Goal: Information Seeking & Learning: Check status

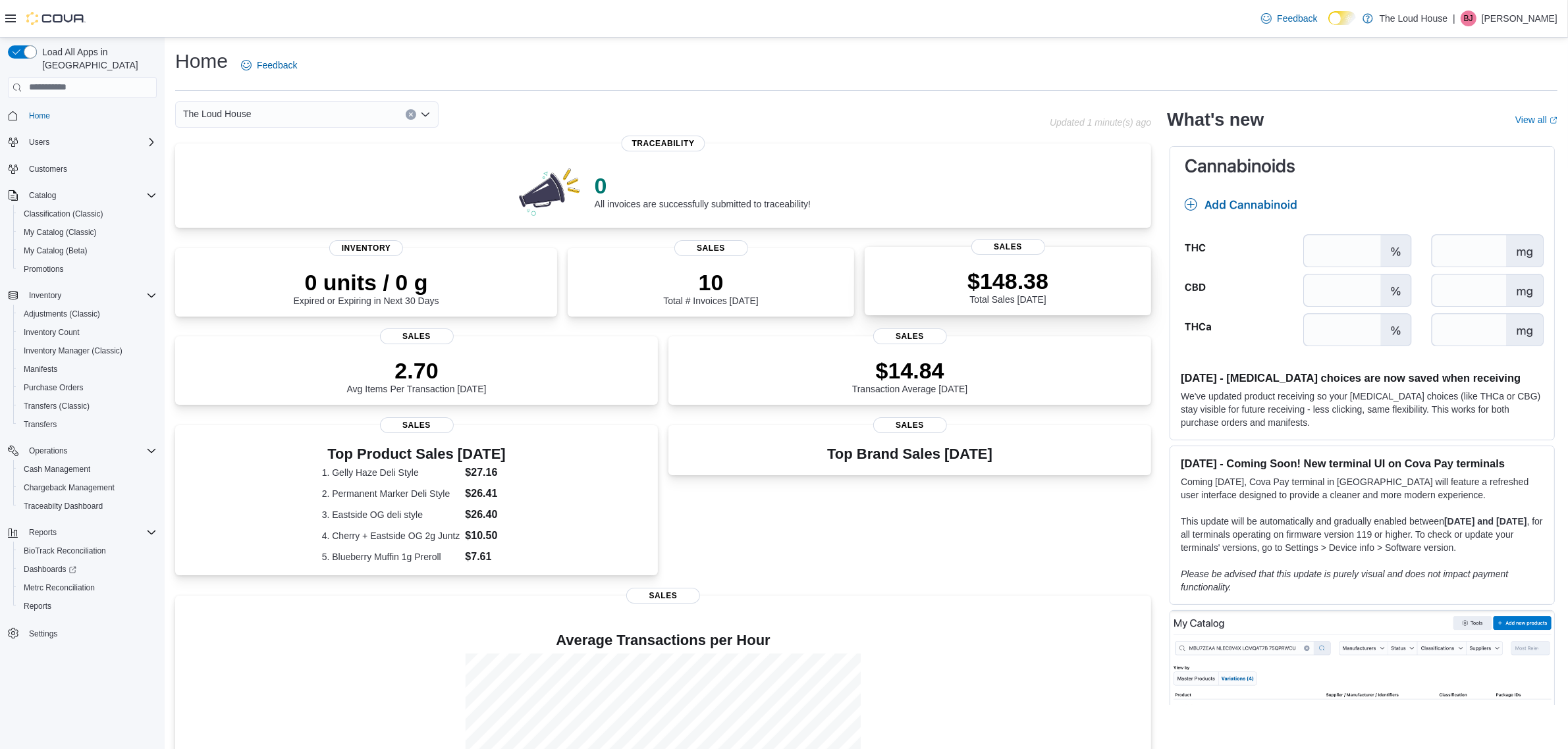
click at [986, 285] on p "$148.38" at bounding box center [1008, 281] width 81 height 26
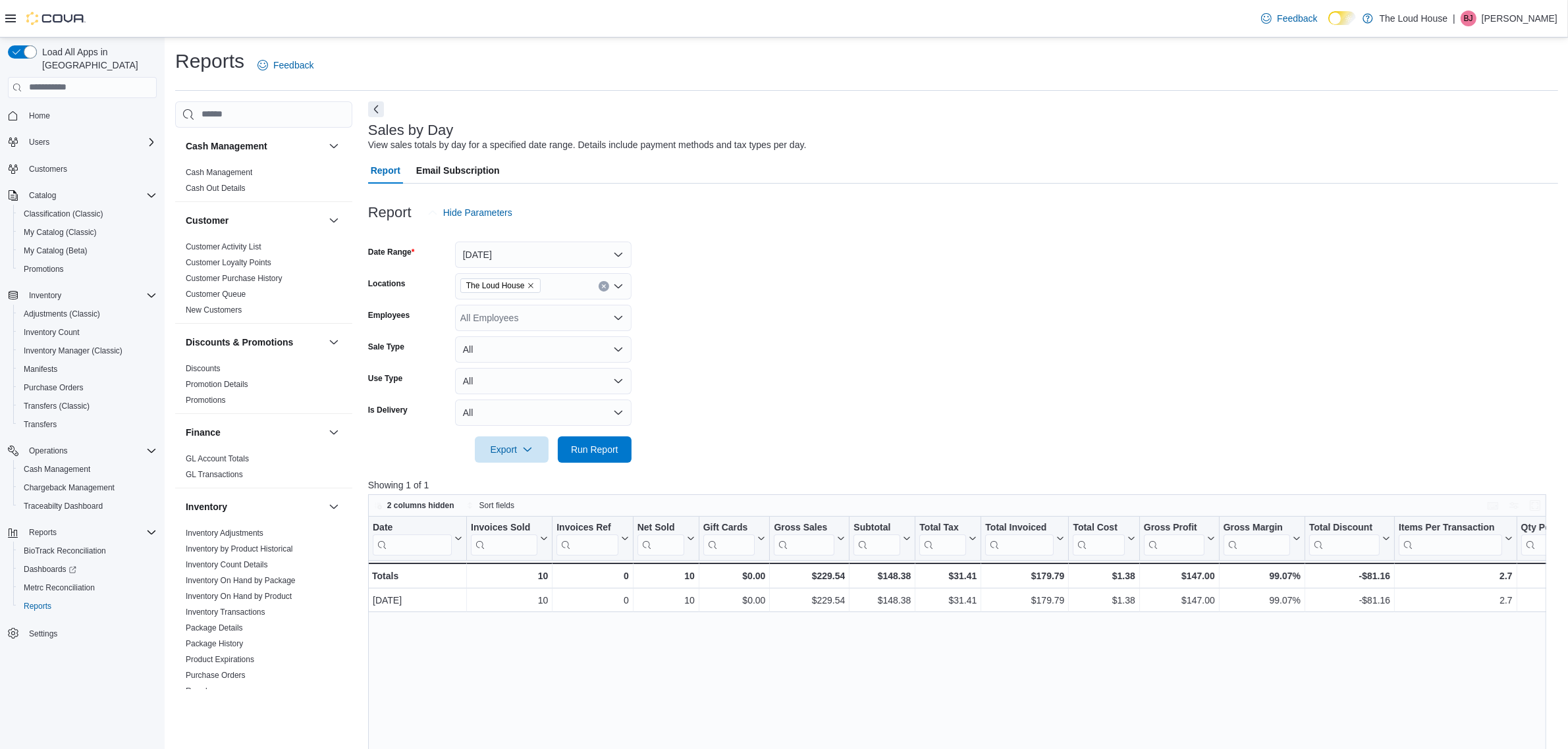
click at [1011, 307] on form "Date Range [DATE] Locations The Loud House Employees All Employees Sale Type Al…" at bounding box center [963, 344] width 1190 height 237
click at [50, 110] on span "Home" at bounding box center [40, 115] width 22 height 11
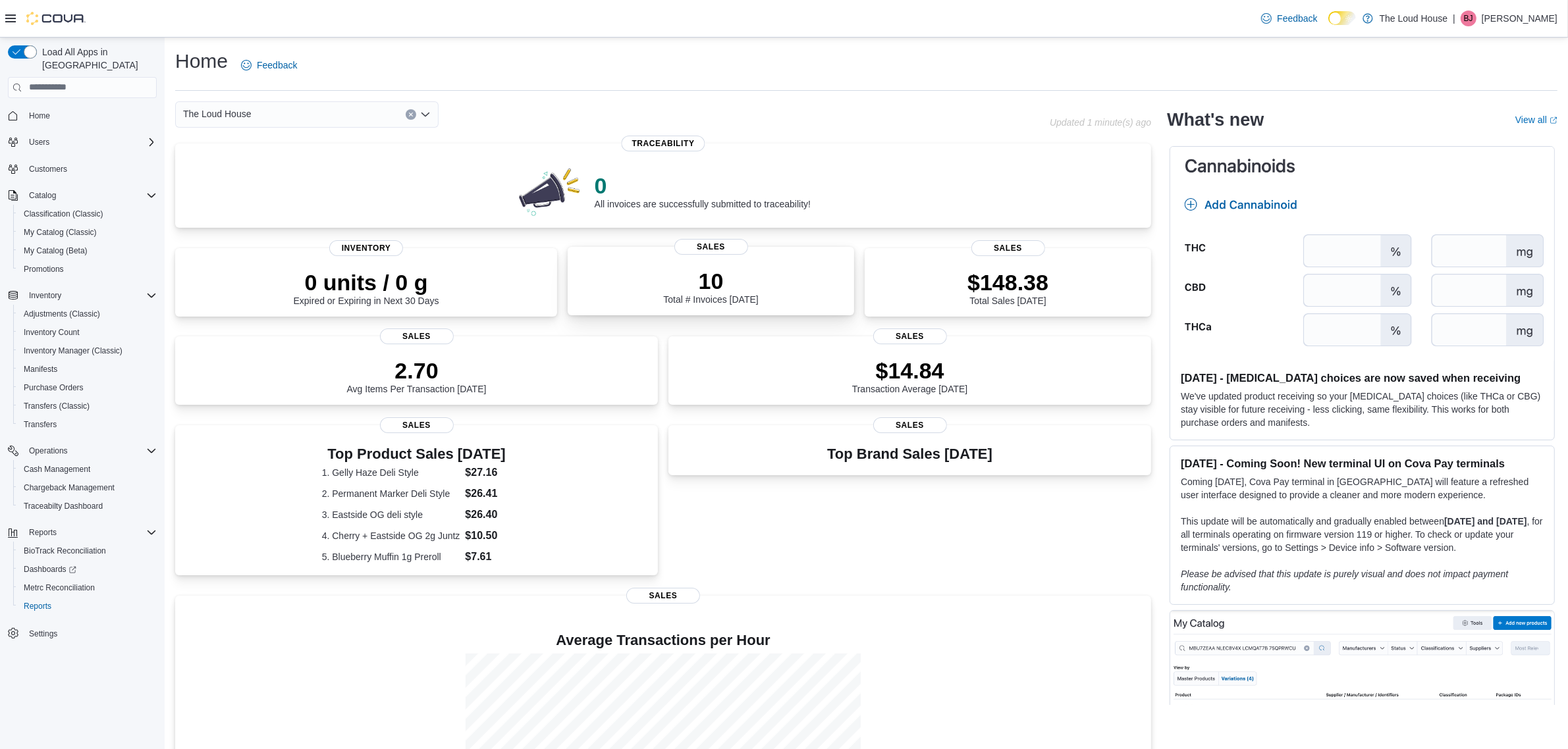
click at [742, 282] on p "10" at bounding box center [710, 281] width 95 height 26
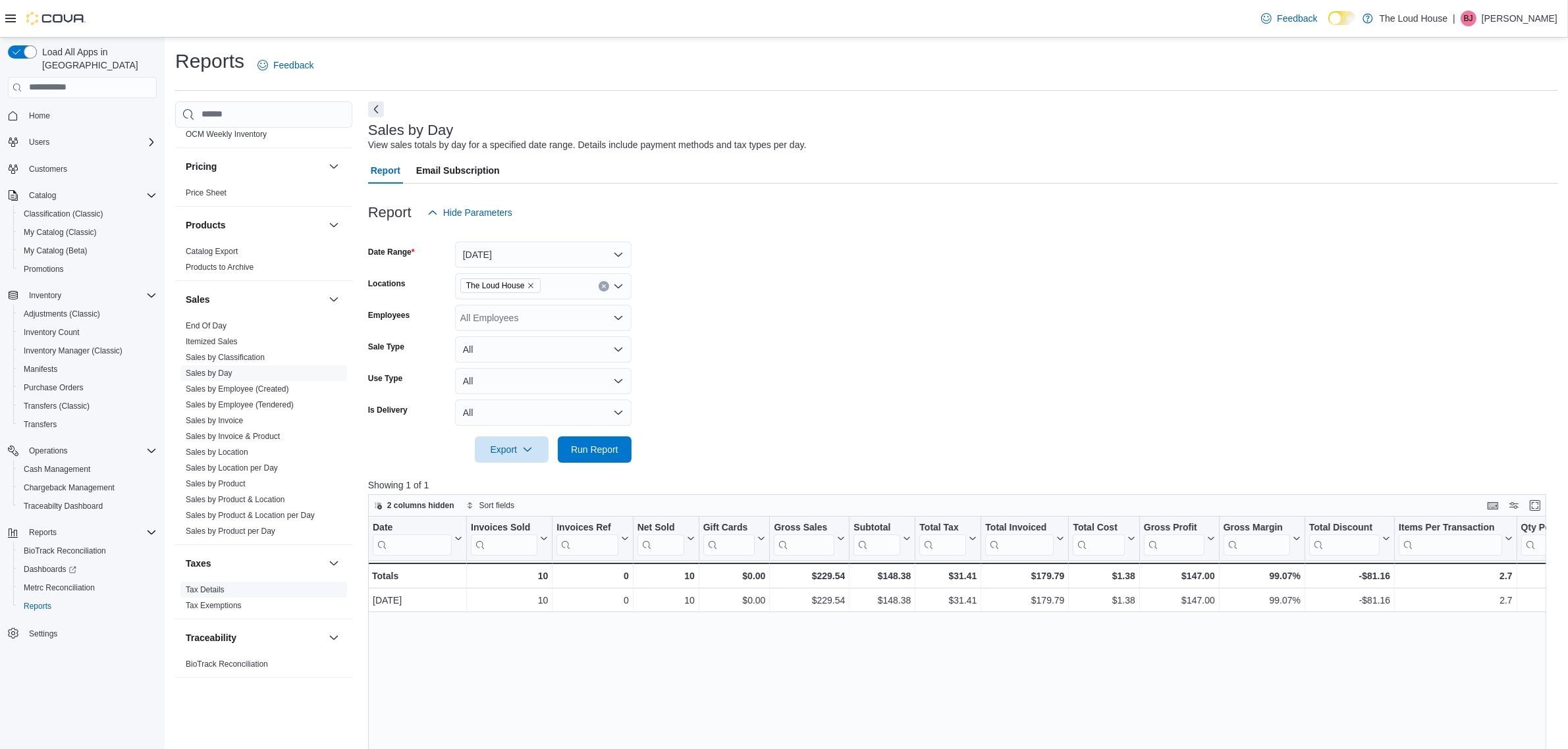
scroll to position [709, 0]
click at [241, 430] on link "Sales by Invoice & Product" at bounding box center [233, 434] width 94 height 9
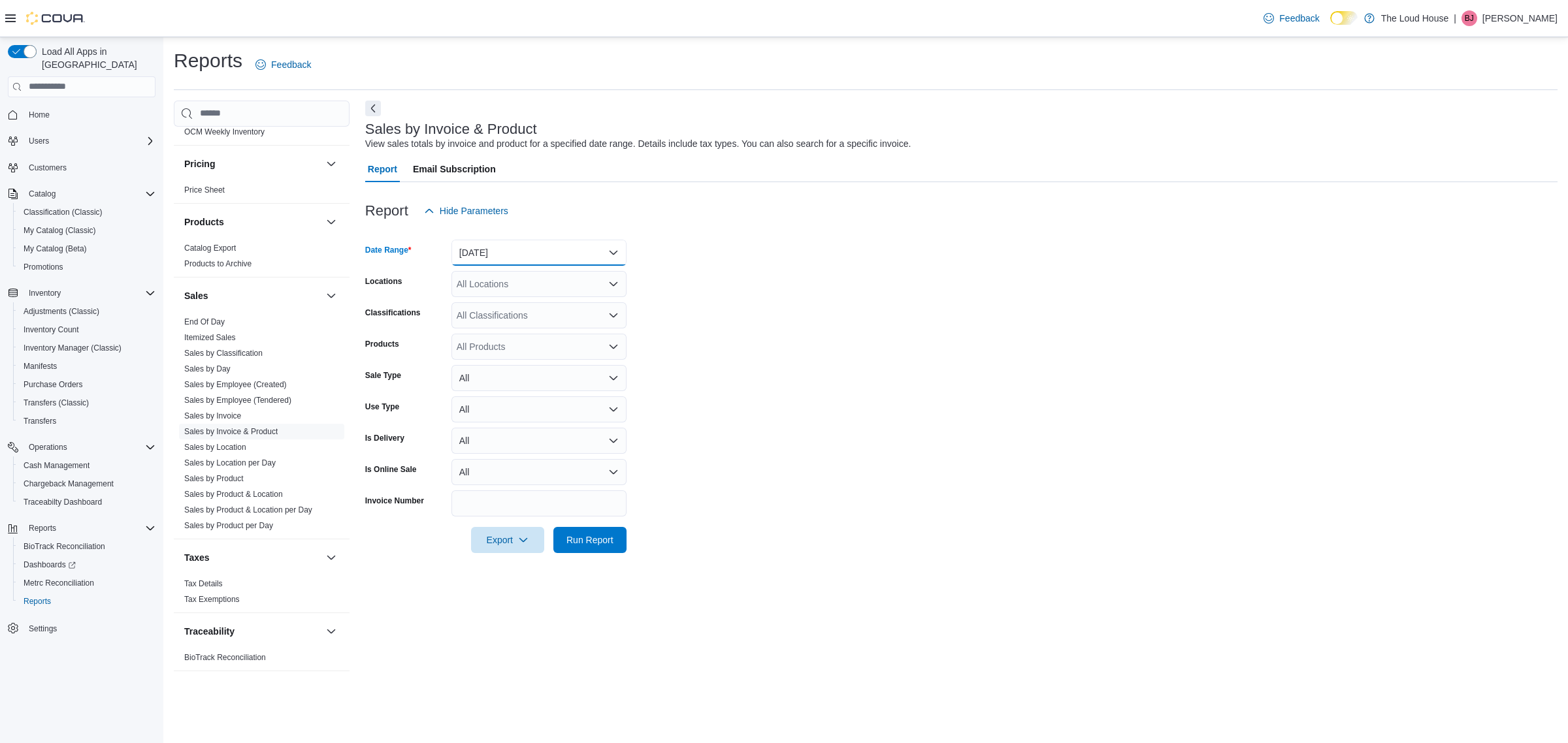
click at [611, 255] on button "Yesterday" at bounding box center [539, 252] width 175 height 26
click at [504, 307] on span "[DATE]" at bounding box center [547, 305] width 149 height 16
click at [596, 535] on span "Run Report" at bounding box center [590, 538] width 47 height 13
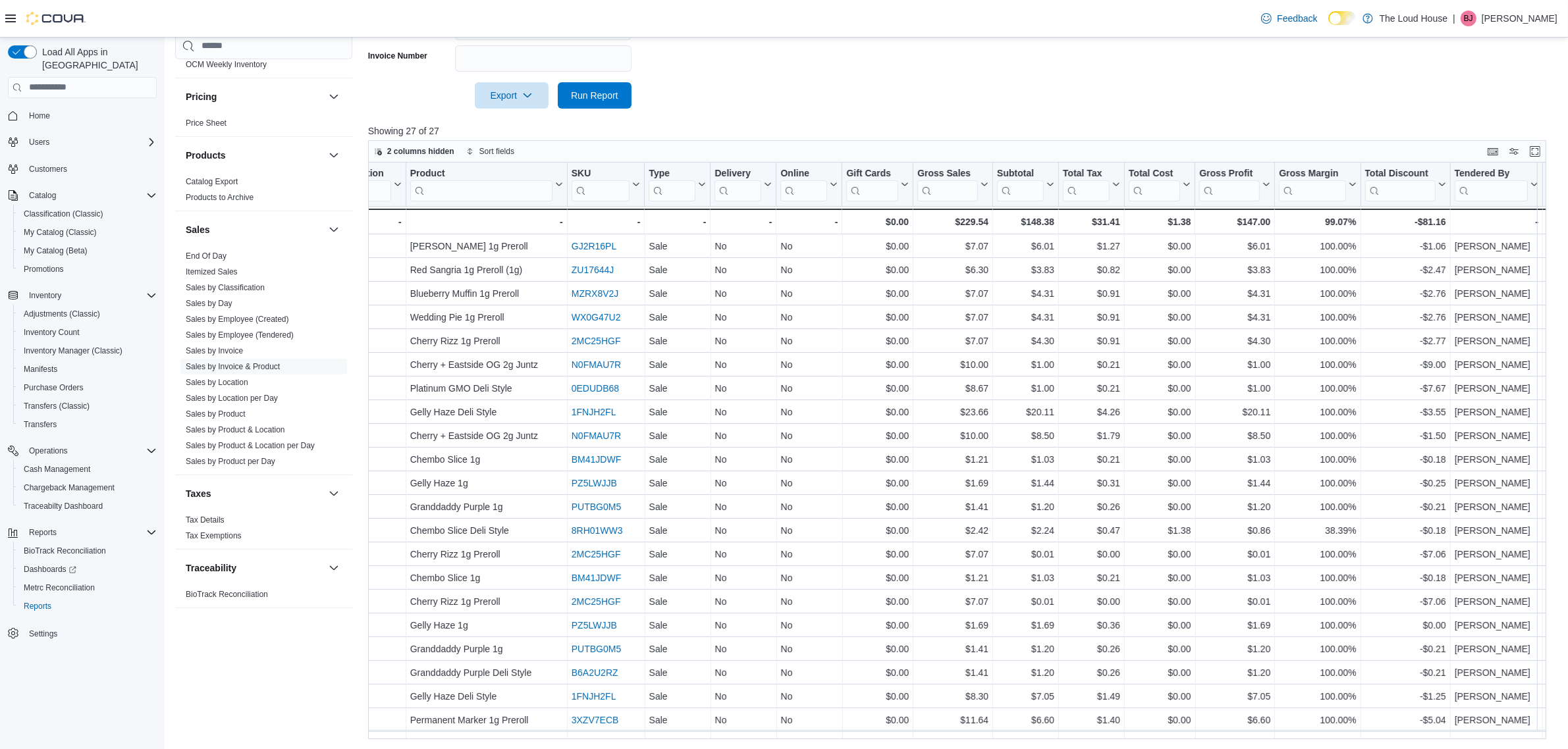
scroll to position [0, 523]
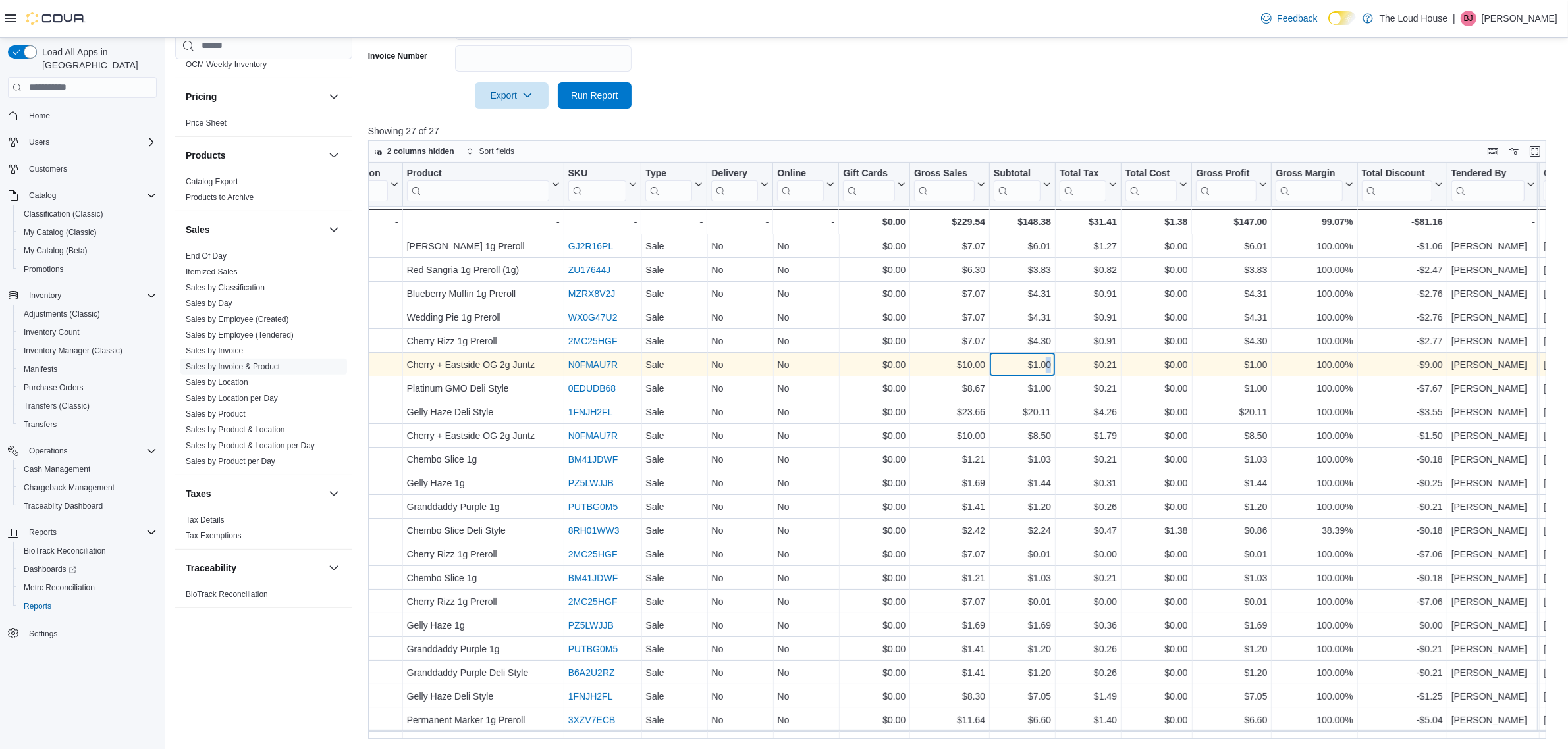
click at [1049, 374] on div "$1.00 - Subtotal, column 14, row 6" at bounding box center [1022, 365] width 66 height 23
click at [1070, 375] on div "$0.21 - Total Tax, column 15, row 6" at bounding box center [1088, 365] width 66 height 23
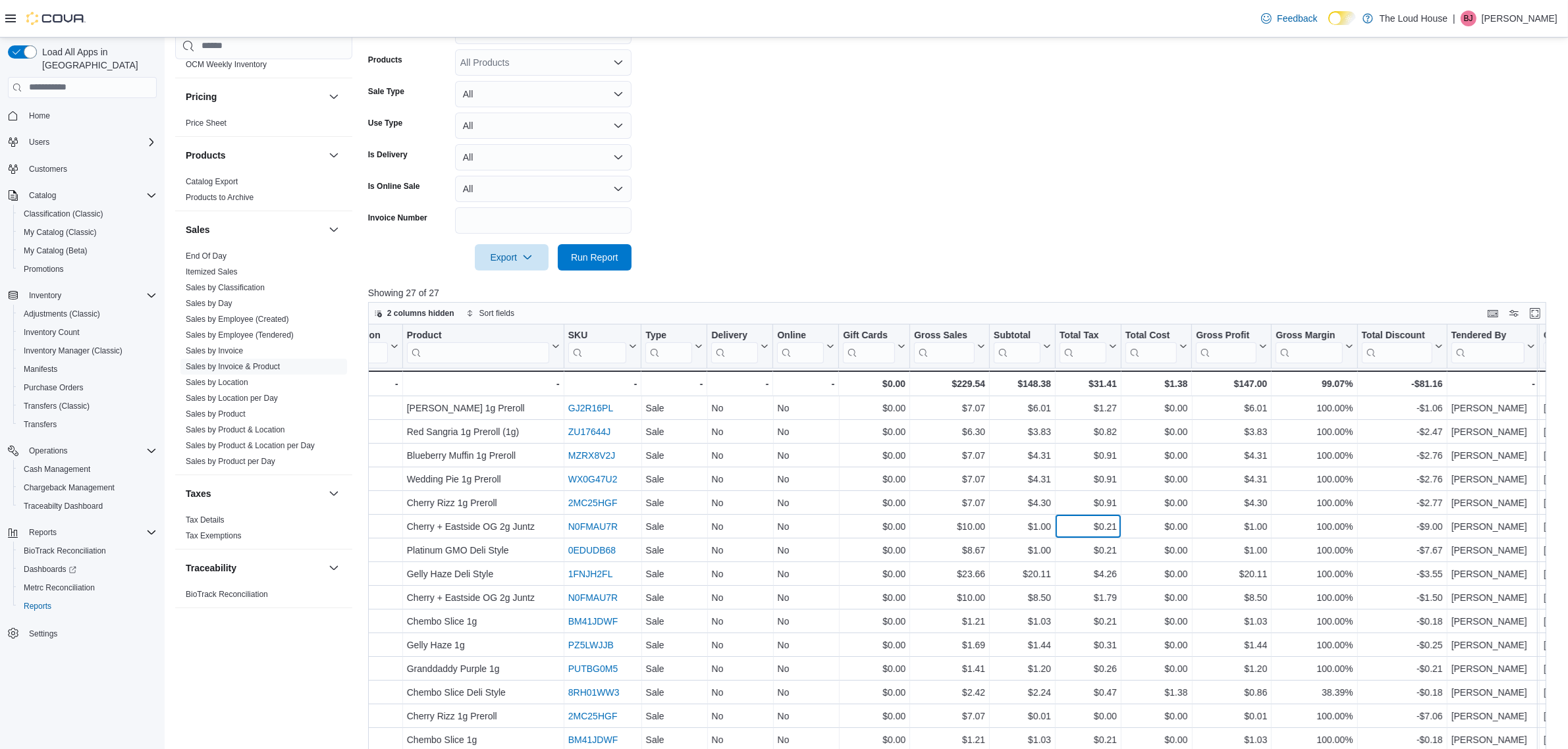
scroll to position [285, 0]
click at [1026, 273] on div at bounding box center [963, 281] width 1190 height 16
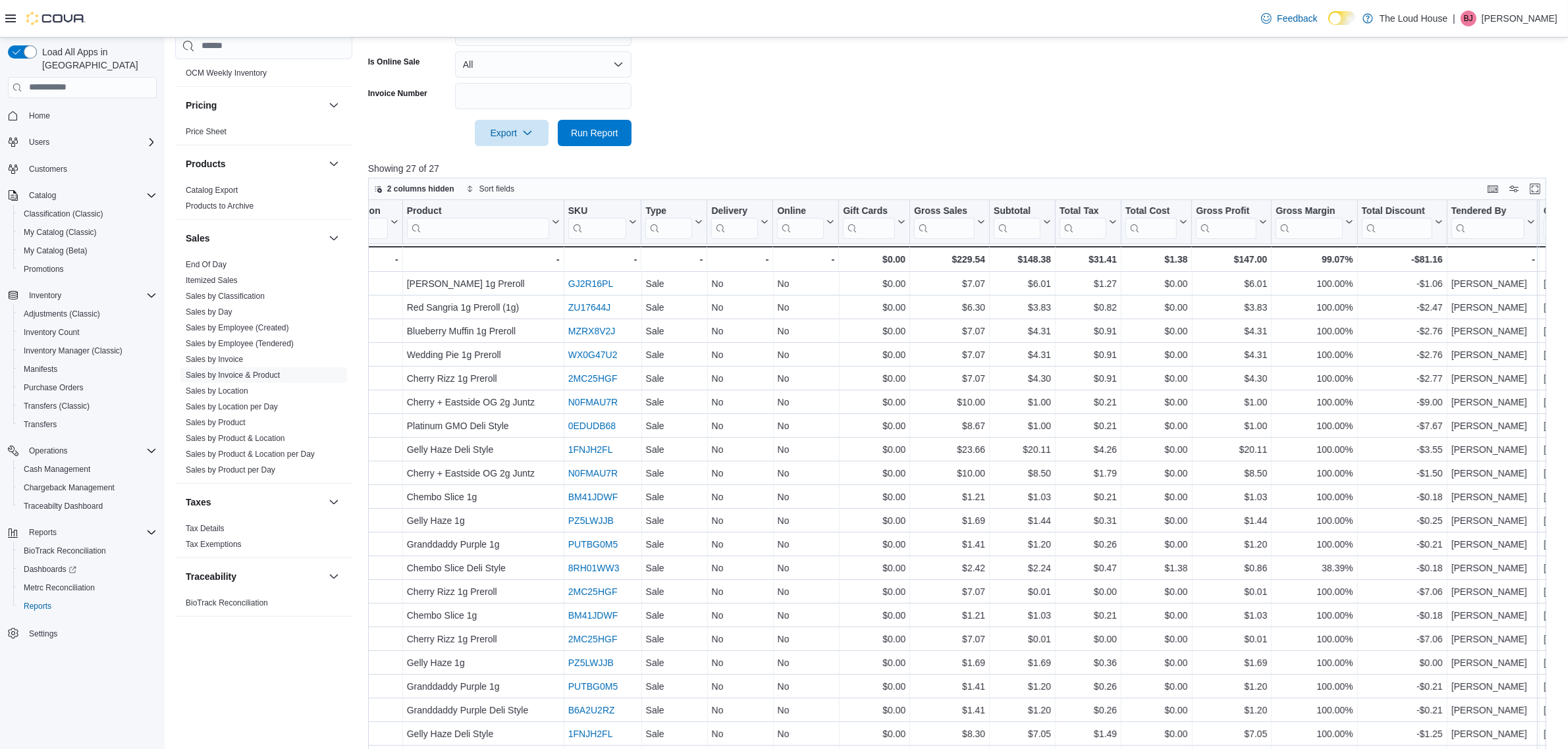
scroll to position [709, 0]
click at [223, 379] on link "Sales by Location" at bounding box center [217, 381] width 63 height 9
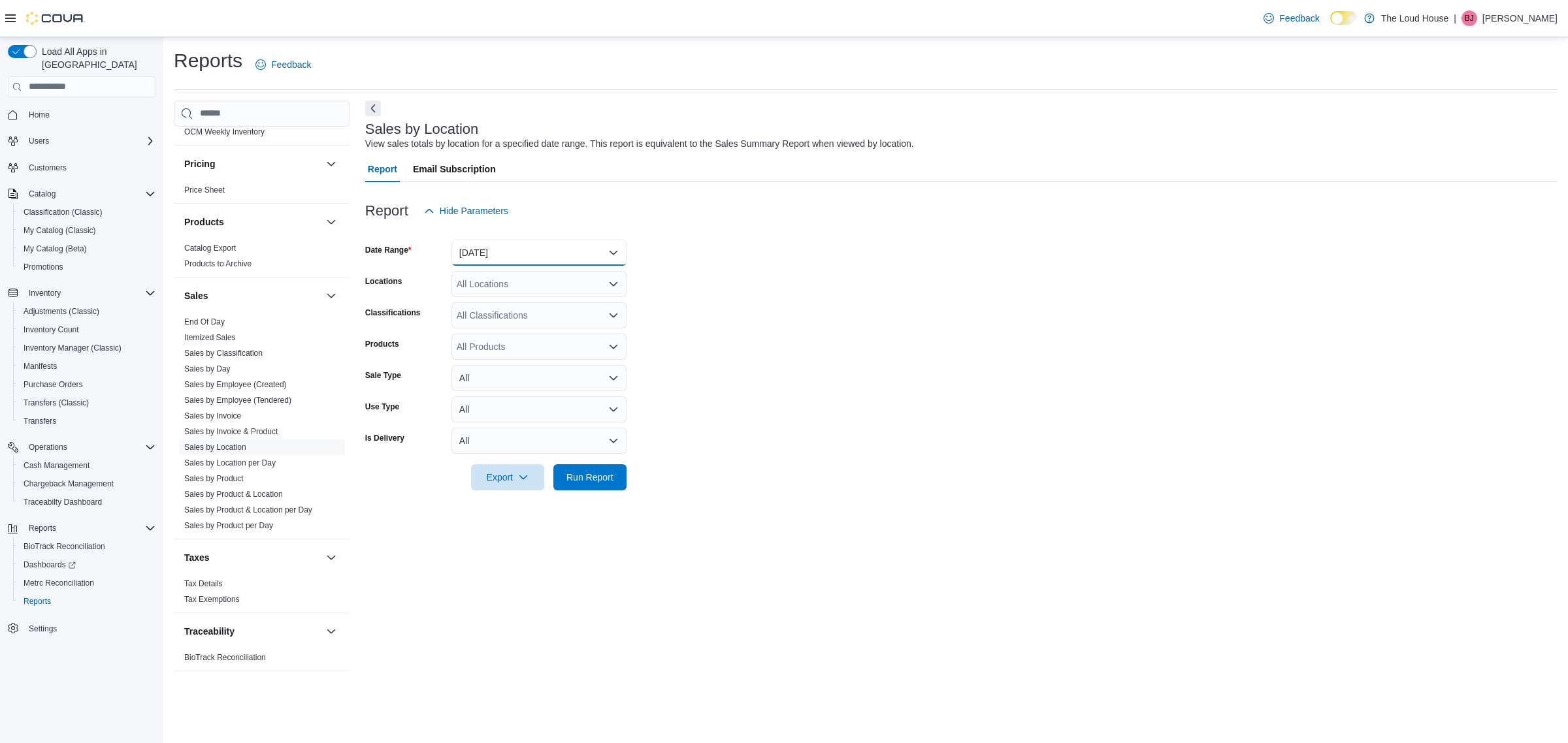
click at [621, 252] on button "Yesterday" at bounding box center [539, 252] width 175 height 26
click at [514, 296] on span "Last 30 Days" at bounding box center [547, 299] width 149 height 16
click at [579, 468] on span "Run Report" at bounding box center [589, 476] width 57 height 26
